Goal: Task Accomplishment & Management: Use online tool/utility

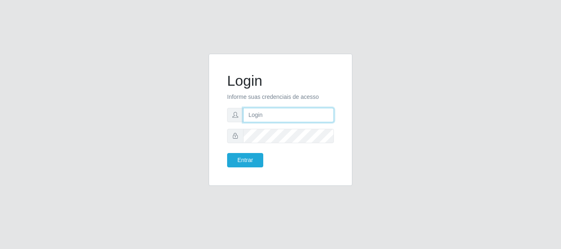
click at [309, 114] on input "text" at bounding box center [288, 115] width 91 height 14
type input "tesouraria-C.asa@hotmail.com"
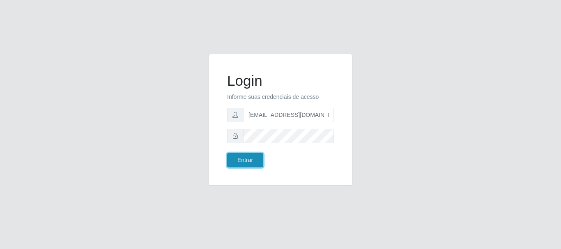
click at [250, 160] on button "Entrar" at bounding box center [245, 160] width 36 height 14
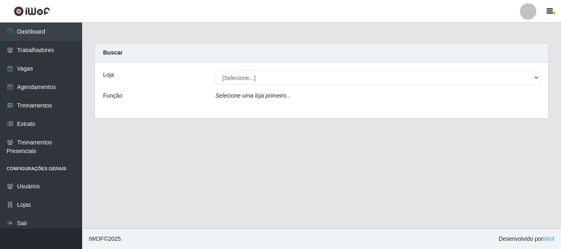
drag, startPoint x: 260, startPoint y: 85, endPoint x: 259, endPoint y: 90, distance: 5.1
click at [259, 89] on div "Loja [Selecione...] C-ASA Zona Norte Função Selecione uma loja primeiro..." at bounding box center [321, 90] width 453 height 56
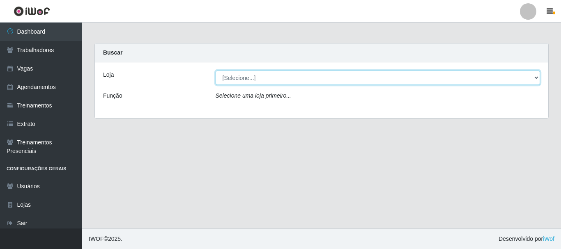
click at [257, 81] on select "[Selecione...] C-ASA Zona Norte" at bounding box center [378, 78] width 325 height 14
select select "239"
click at [216, 71] on select "[Selecione...] C-ASA Zona Norte" at bounding box center [378, 78] width 325 height 14
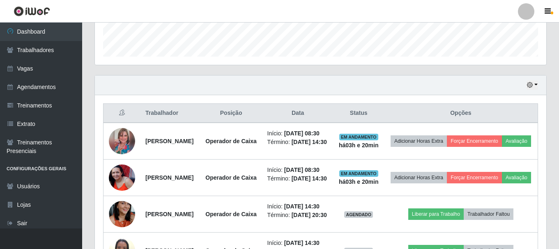
scroll to position [242, 0]
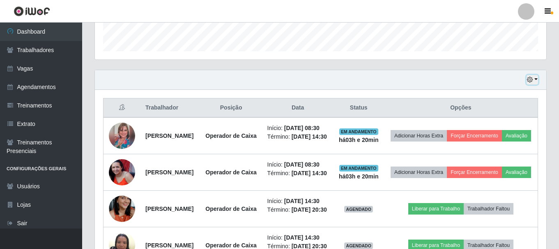
click at [530, 80] on icon "button" at bounding box center [530, 80] width 6 height 6
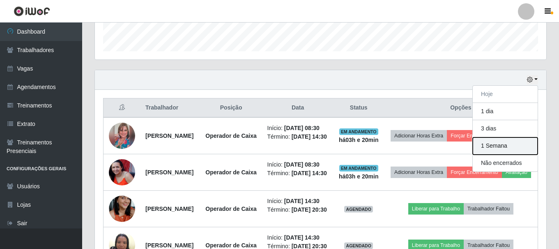
click at [505, 149] on button "1 Semana" at bounding box center [504, 146] width 65 height 17
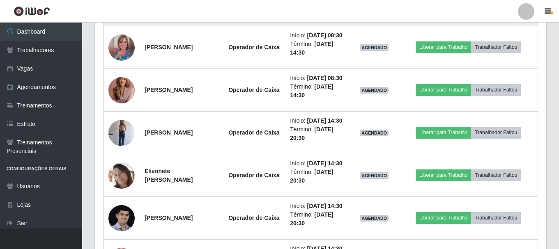
scroll to position [1515, 0]
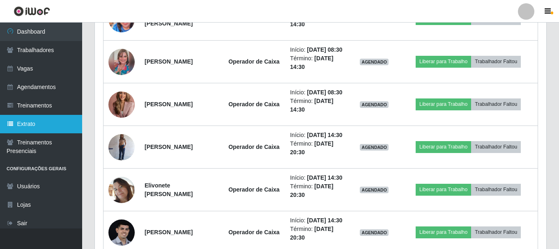
click at [44, 123] on link "Extrato" at bounding box center [41, 124] width 82 height 18
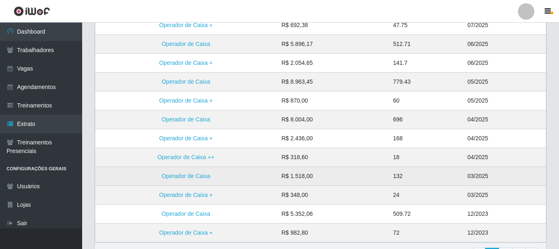
scroll to position [205, 0]
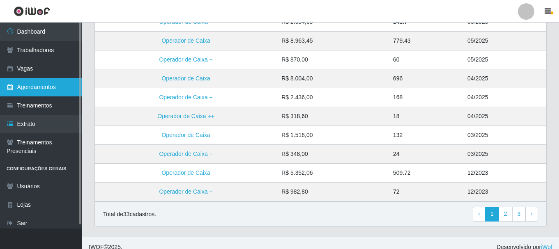
click at [36, 87] on link "Agendamentos" at bounding box center [41, 87] width 82 height 18
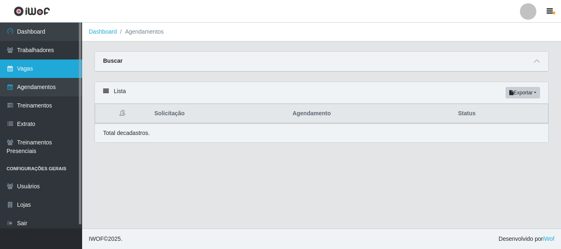
click at [30, 74] on link "Vagas" at bounding box center [41, 69] width 82 height 18
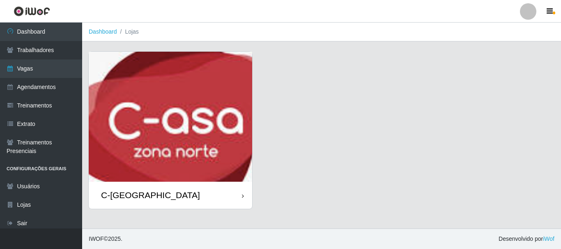
click at [155, 183] on div "C-[GEOGRAPHIC_DATA]" at bounding box center [170, 195] width 163 height 27
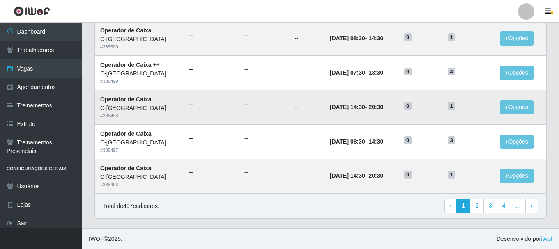
scroll to position [447, 0]
click at [479, 206] on link "2" at bounding box center [477, 206] width 14 height 15
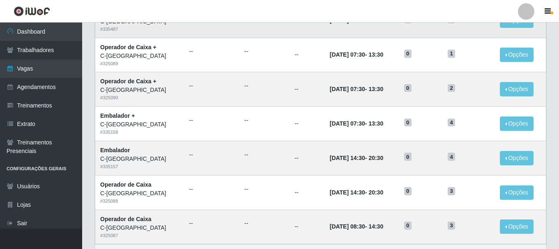
scroll to position [447, 0]
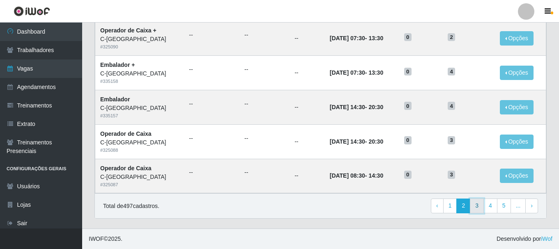
click at [480, 207] on link "3" at bounding box center [477, 206] width 14 height 15
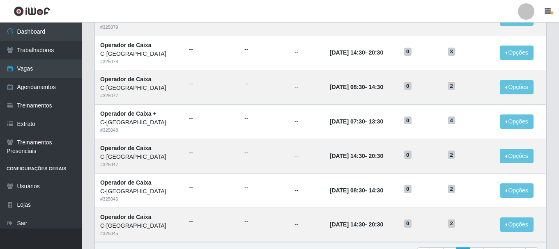
scroll to position [447, 0]
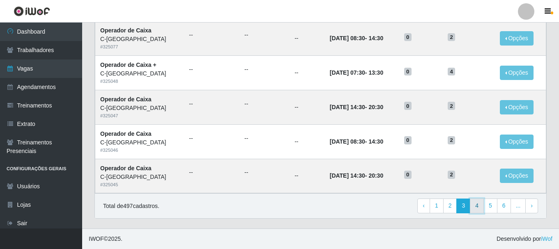
click at [479, 204] on link "4" at bounding box center [477, 206] width 14 height 15
click at [477, 207] on link "5" at bounding box center [477, 206] width 14 height 15
click at [477, 203] on link "6" at bounding box center [477, 206] width 14 height 15
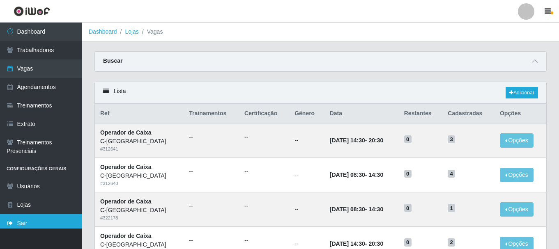
click at [31, 217] on link "Sair" at bounding box center [41, 223] width 82 height 18
